Goal: Navigation & Orientation: Find specific page/section

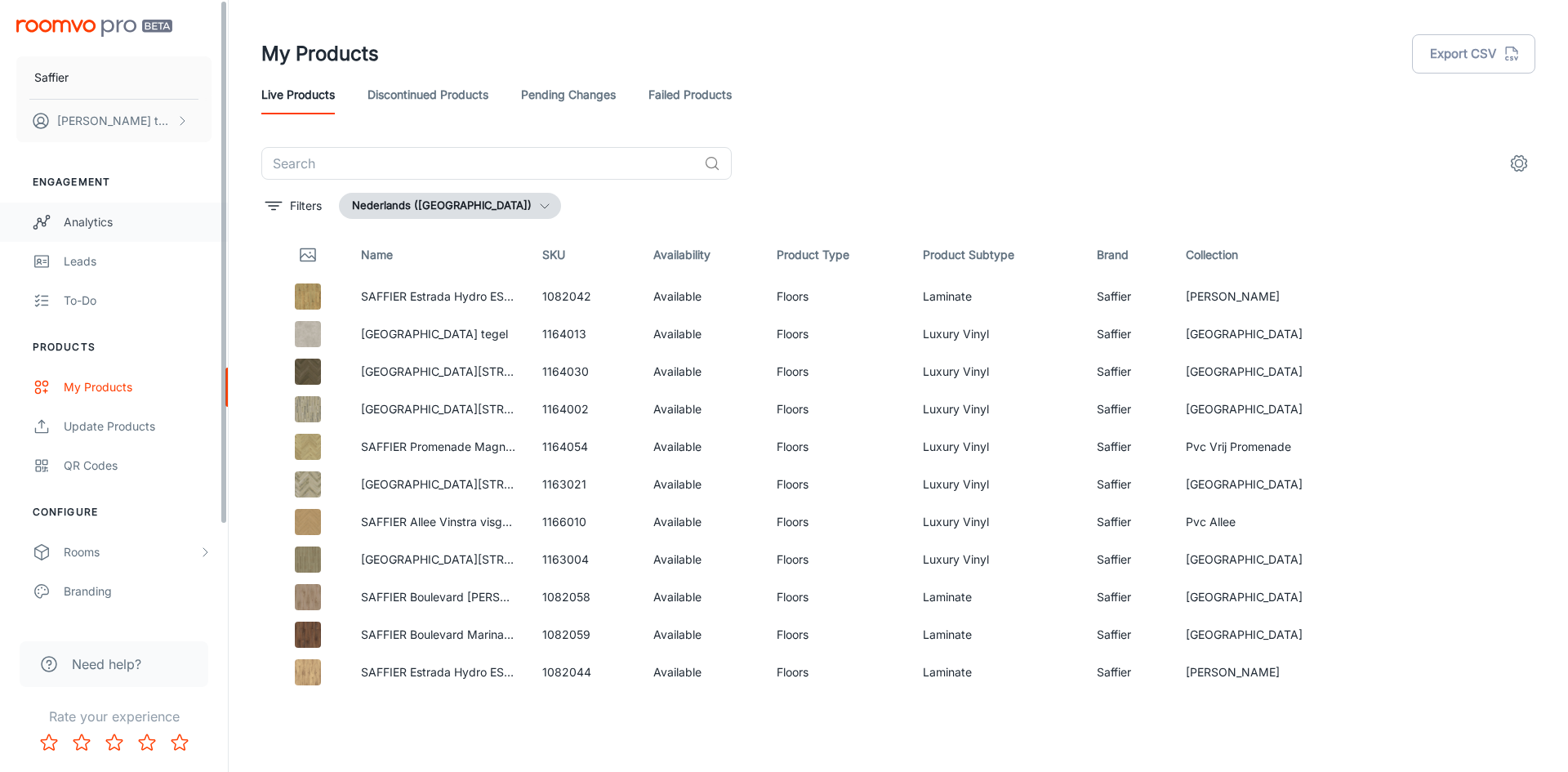
click at [94, 227] on div "Analytics" at bounding box center [137, 222] width 148 height 18
